Goal: Complete application form

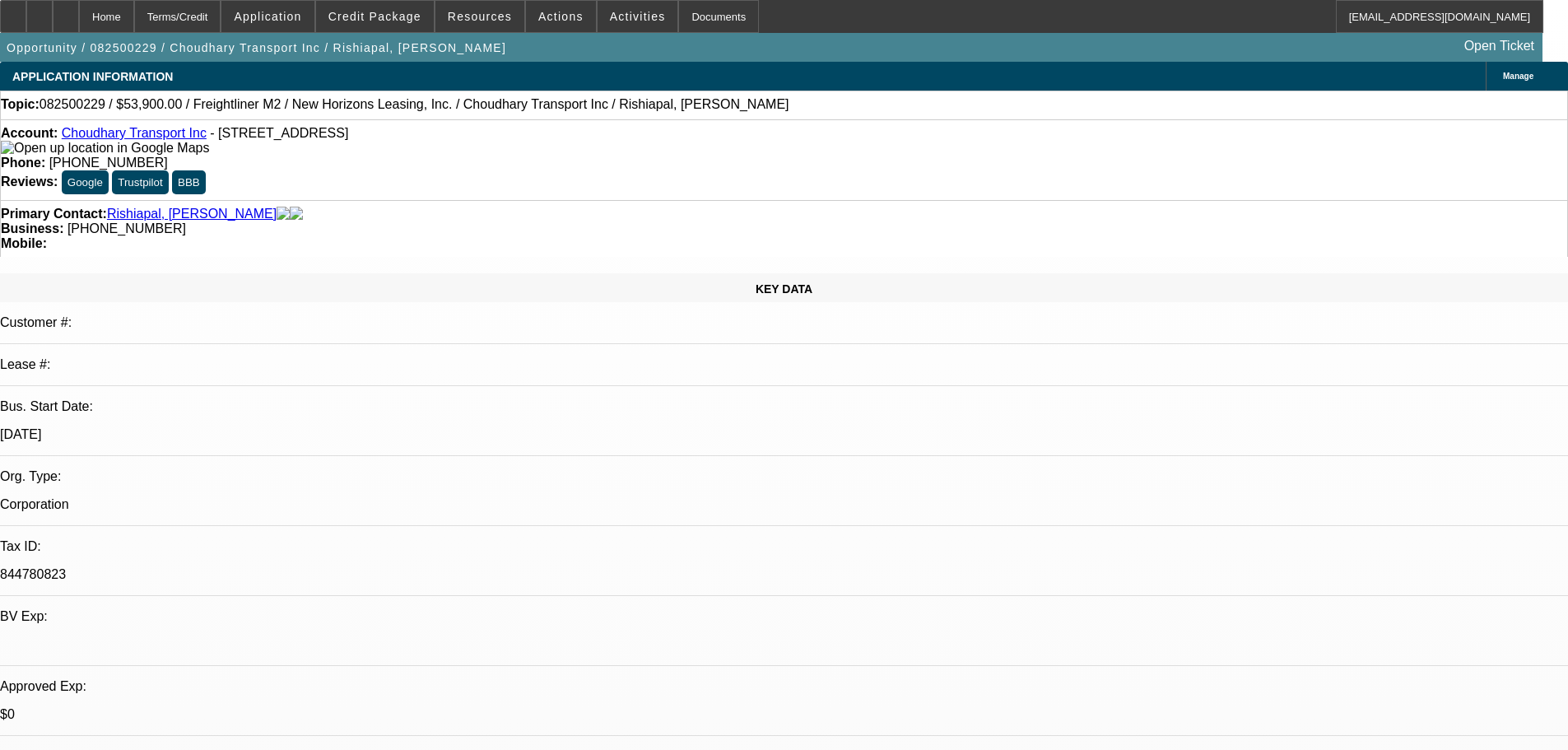
select select "0"
select select "2"
select select "0"
select select "19"
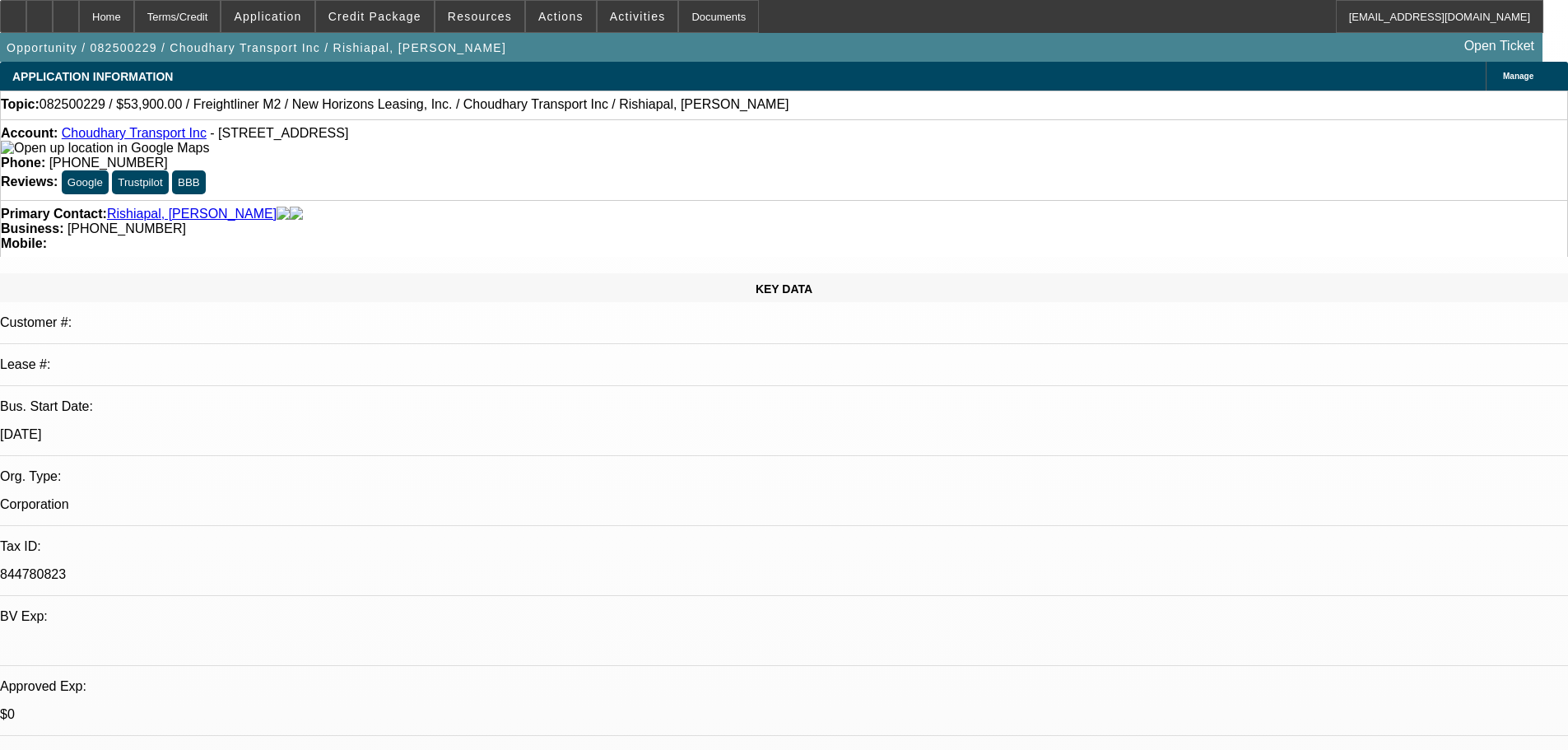
select select "0"
select select "2"
select select "0"
select select "19"
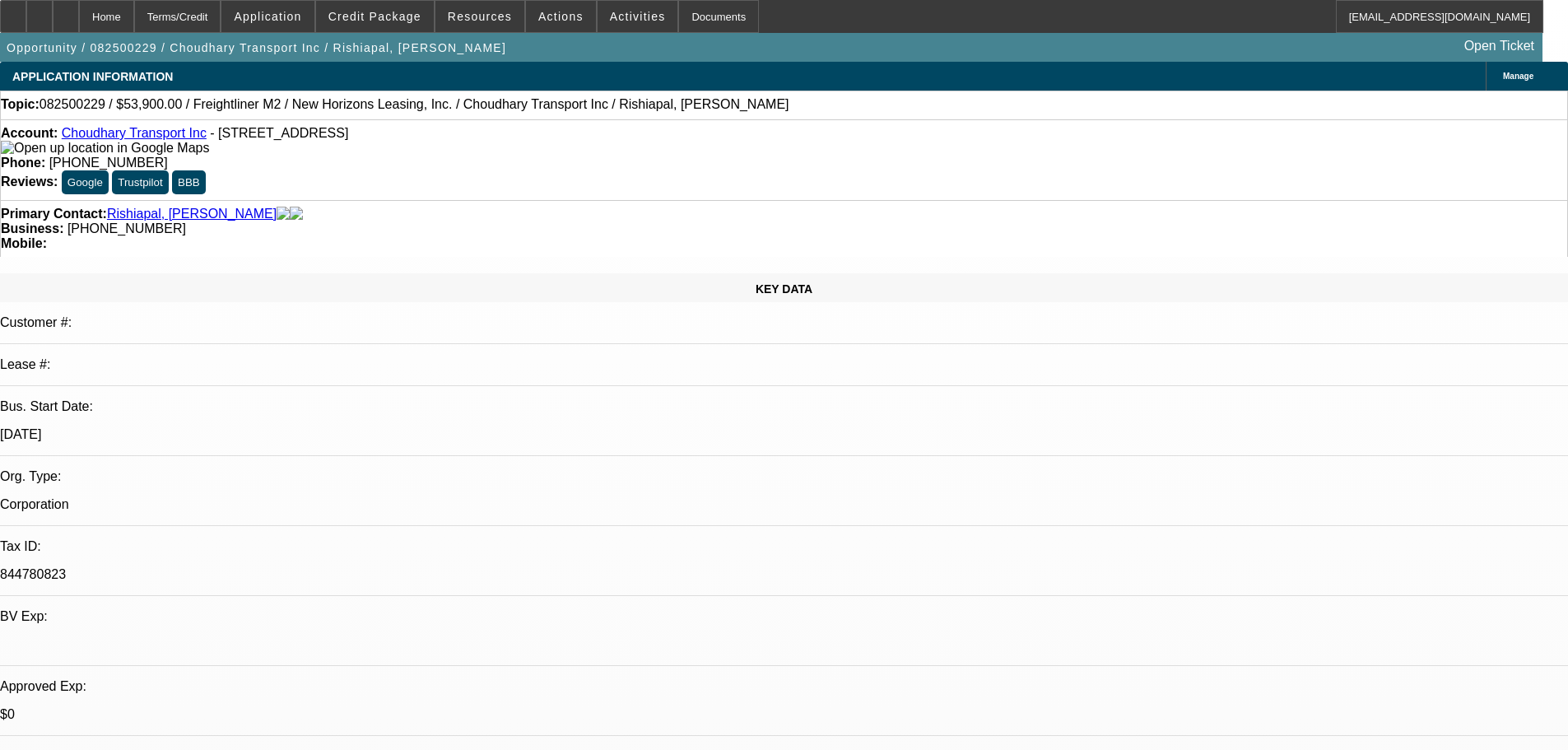
select select "0"
select select "2"
select select "0"
select select "19"
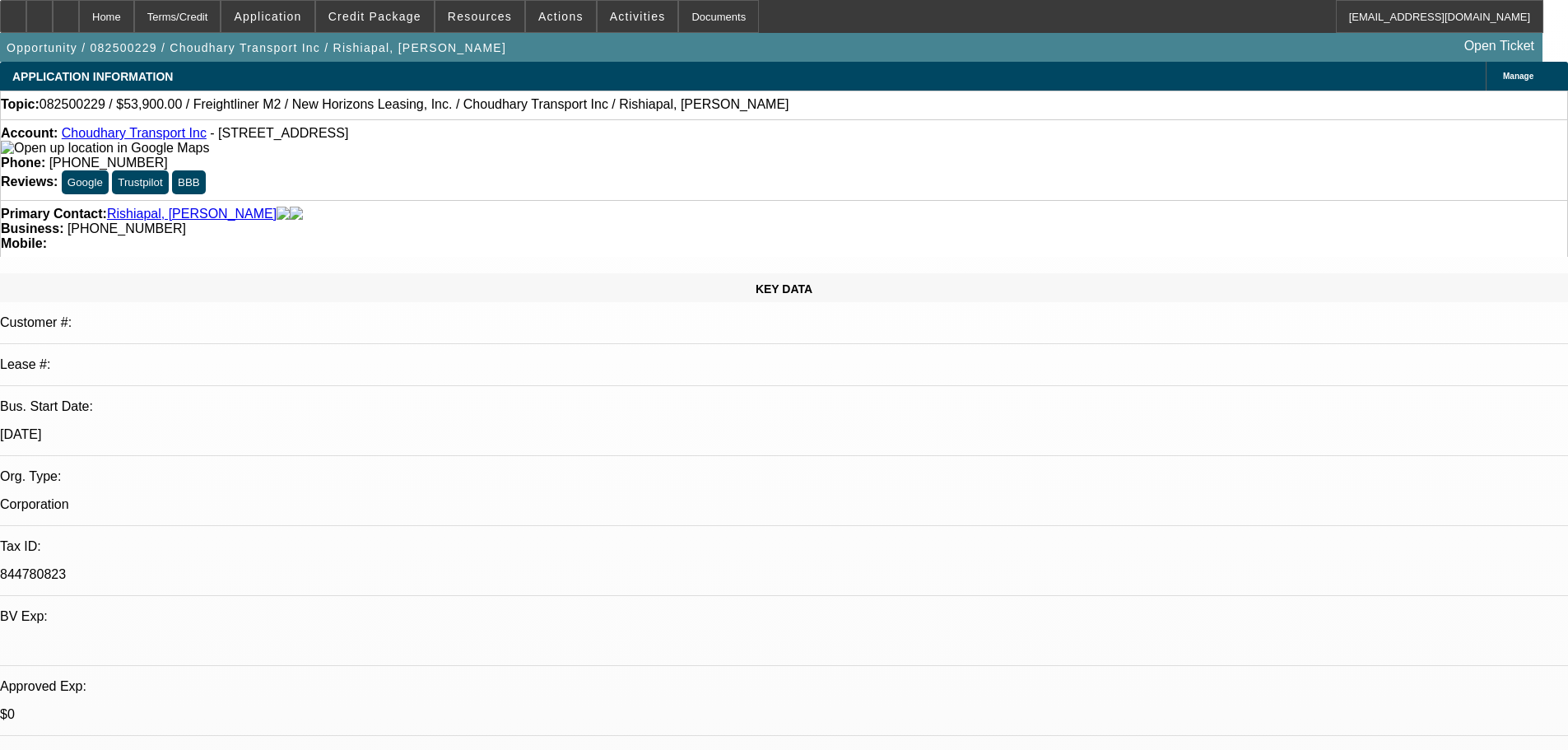
select select "0"
select select "2"
select select "0"
select select "19"
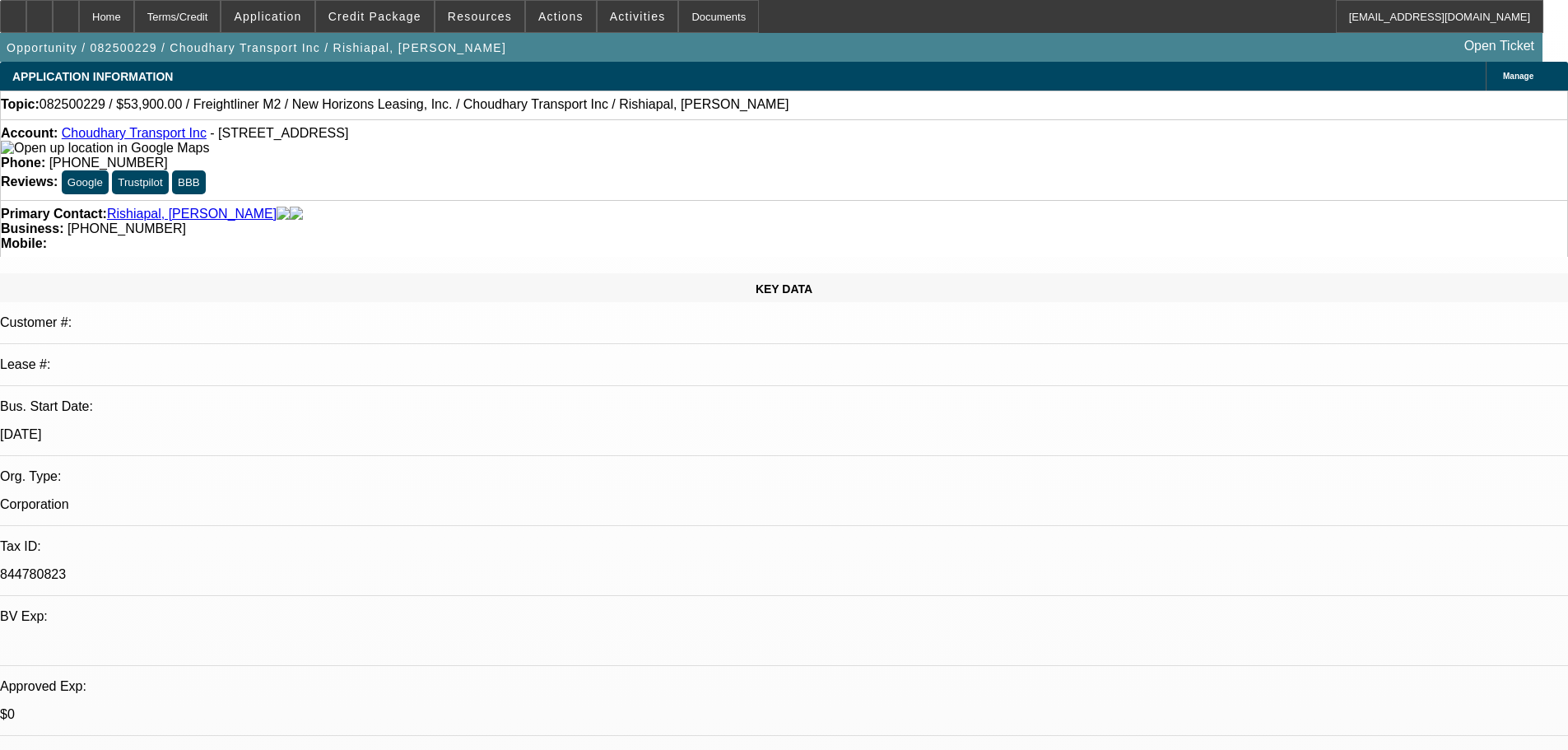
scroll to position [2415, 0]
